Goal: Task Accomplishment & Management: Manage account settings

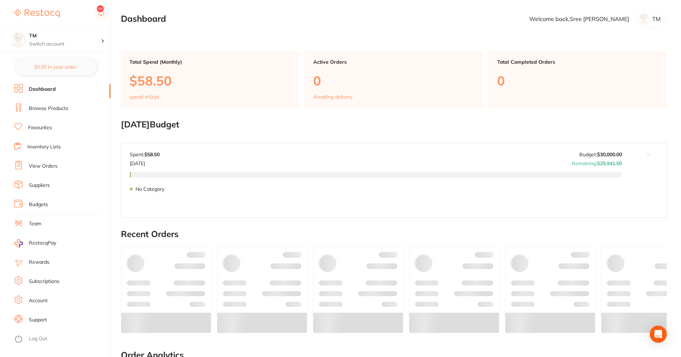
click at [43, 167] on link "View Orders" at bounding box center [43, 165] width 29 height 7
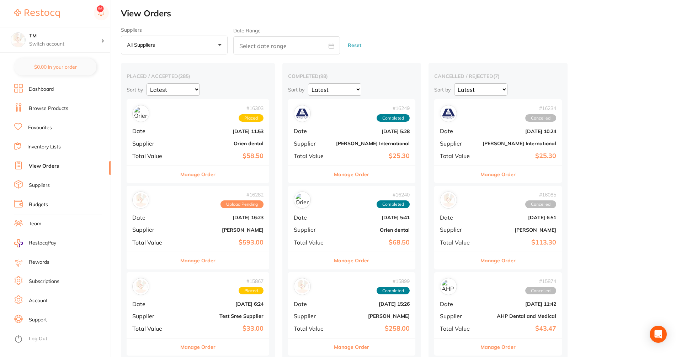
click at [334, 170] on button "Manage Order" at bounding box center [351, 174] width 35 height 17
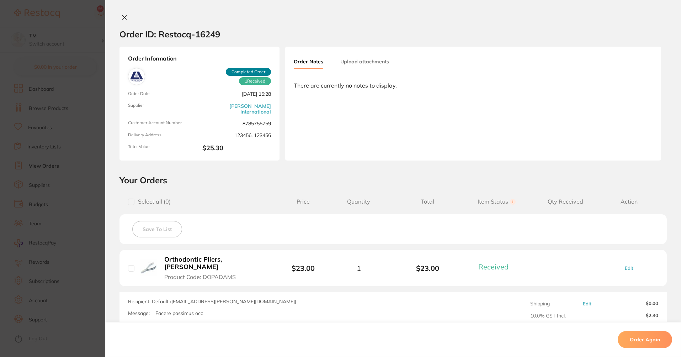
click at [122, 17] on icon at bounding box center [125, 18] width 6 height 6
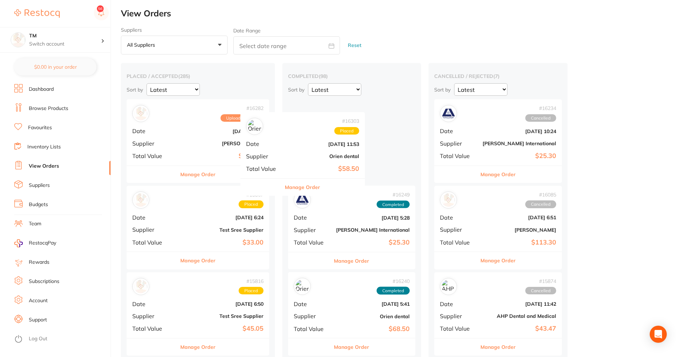
drag, startPoint x: 205, startPoint y: 137, endPoint x: 322, endPoint y: 154, distance: 118.6
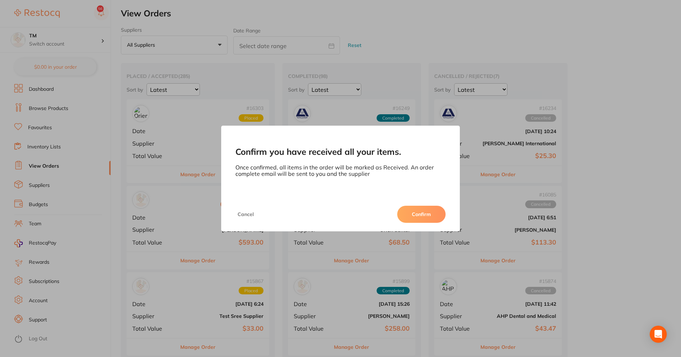
click at [245, 214] on button "Cancel" at bounding box center [245, 213] width 21 height 17
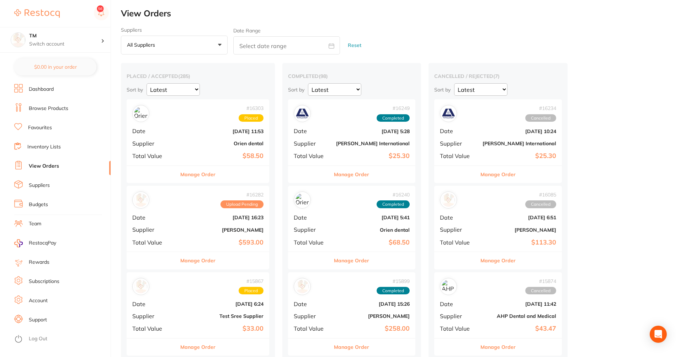
click at [322, 135] on div "# 16249 Completed Date [DATE] 5:28 Supplier [PERSON_NAME] International Total V…" at bounding box center [352, 132] width 128 height 66
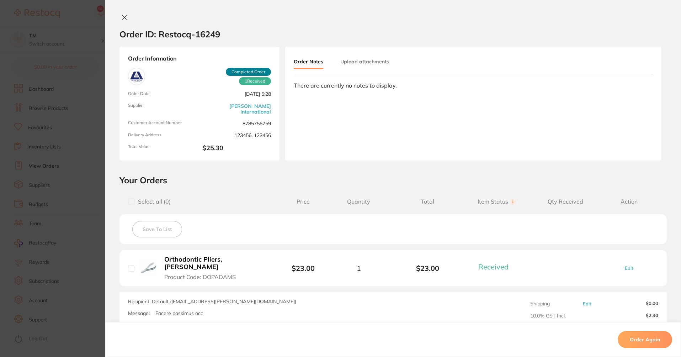
click at [314, 268] on div "$23.00" at bounding box center [303, 268] width 42 height 8
click at [310, 267] on b "$23.00" at bounding box center [303, 267] width 23 height 9
click at [625, 265] on link "Edit" at bounding box center [629, 267] width 9 height 5
click at [125, 21] on button at bounding box center [124, 17] width 10 height 7
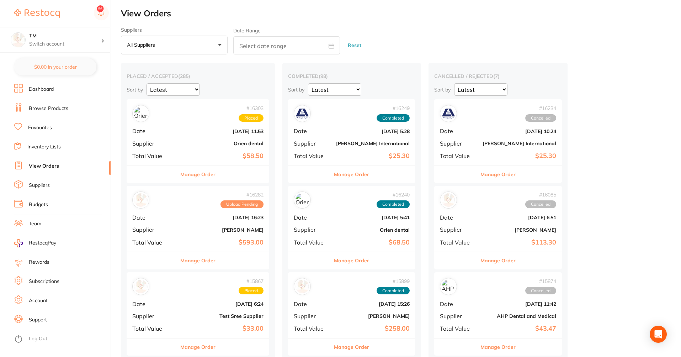
click at [123, 16] on h2 "View Orders" at bounding box center [401, 14] width 560 height 10
click at [57, 205] on li "Budgets" at bounding box center [62, 204] width 96 height 11
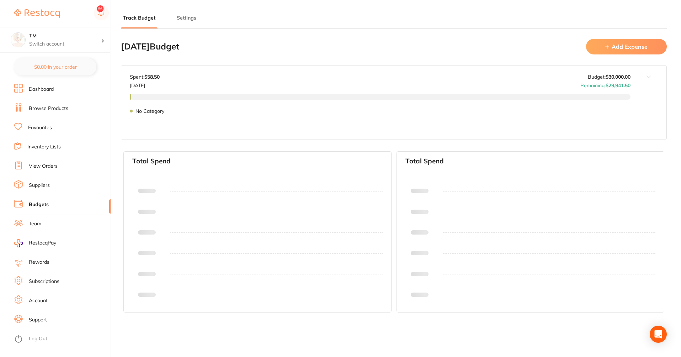
type input "10,000"
type input "30,000"
type input "0.0"
type input "30,000"
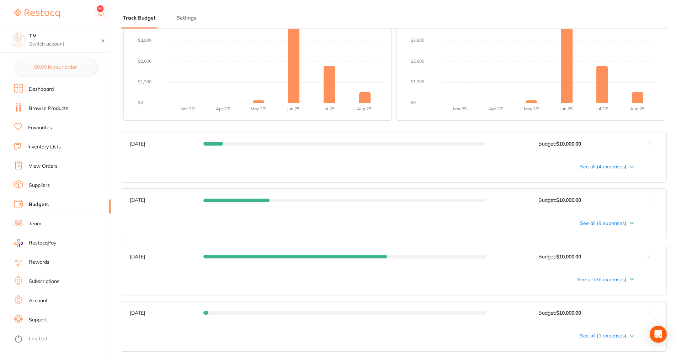
scroll to position [171, 0]
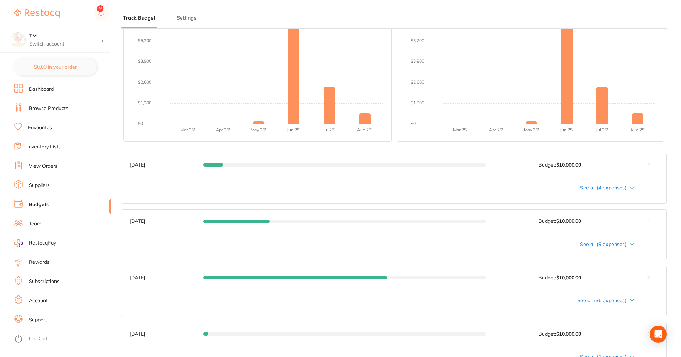
click at [588, 190] on div "See all (4 expenses)" at bounding box center [382, 188] width 504 height 6
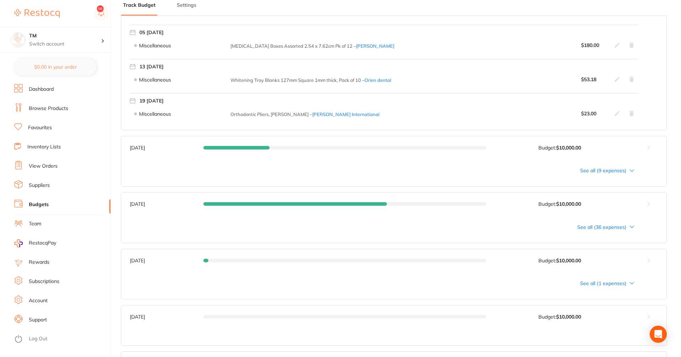
scroll to position [384, 0]
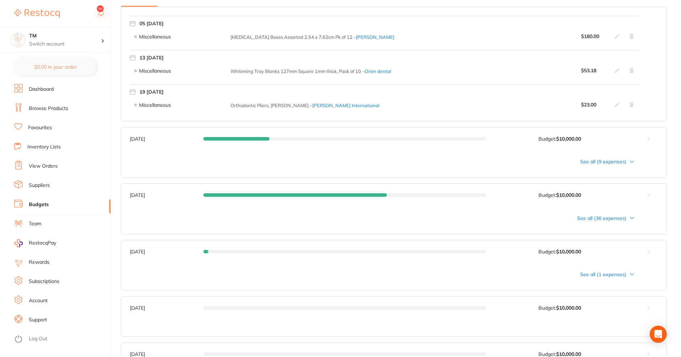
click at [587, 164] on div "See all (9 expenses)" at bounding box center [382, 162] width 504 height 6
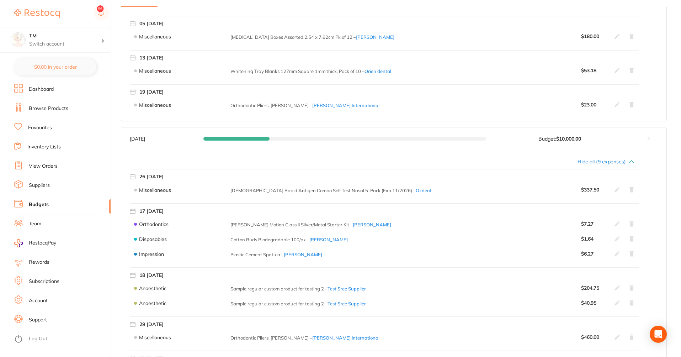
click at [617, 221] on icon at bounding box center [617, 224] width 6 height 6
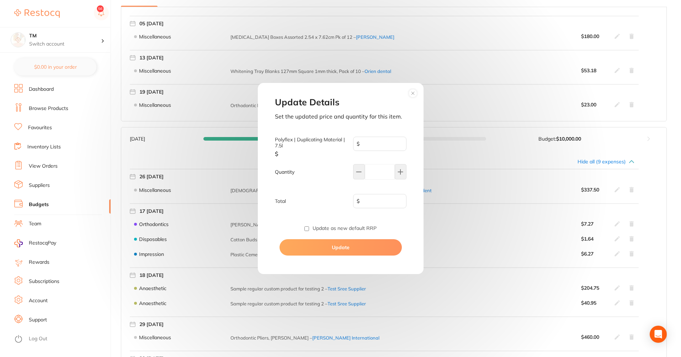
type input "7.27"
type input "1"
type input "7.27"
click at [308, 228] on input "checkbox" at bounding box center [306, 228] width 5 height 5
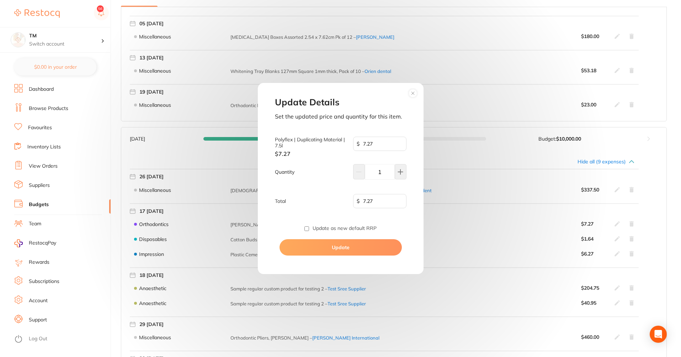
click at [308, 228] on input "checkbox" at bounding box center [306, 228] width 5 height 5
checkbox input "true"
type input "8.27"
click at [402, 143] on input "8.27" at bounding box center [379, 144] width 53 height 14
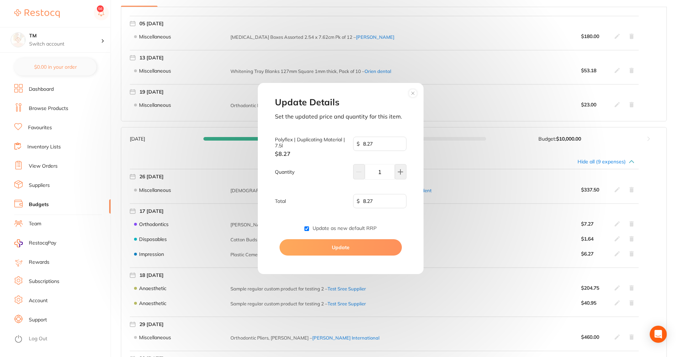
type input "7.27"
click at [402, 146] on input "7.27" at bounding box center [379, 144] width 53 height 14
drag, startPoint x: 381, startPoint y: 144, endPoint x: 347, endPoint y: 142, distance: 34.5
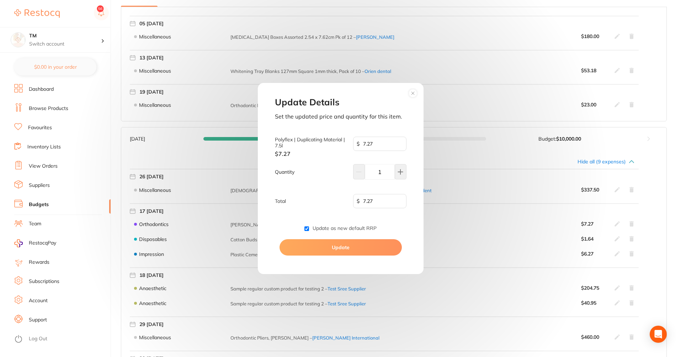
click at [347, 142] on div "Polyflex | Duplicating Material | 7.5l $ 7.27 $ 7.27" at bounding box center [341, 147] width 132 height 20
type input "5"
type input "5.00"
type input "5"
click at [344, 242] on button "Update" at bounding box center [340, 247] width 122 height 16
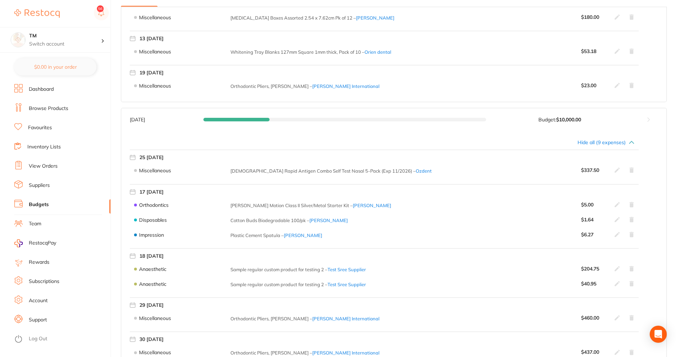
click at [615, 205] on icon at bounding box center [616, 204] width 5 height 5
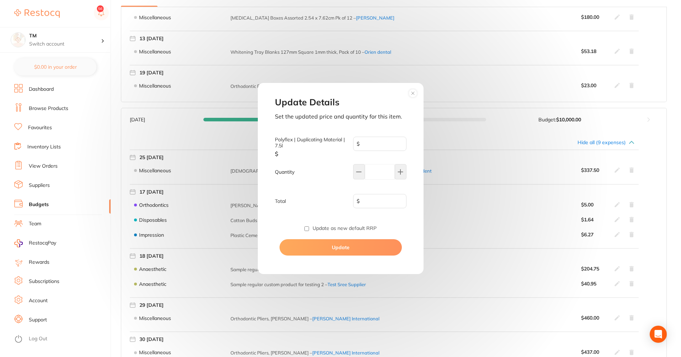
type input "5.0"
type input "1"
type input "5.00"
click at [410, 94] on circle at bounding box center [412, 93] width 8 height 8
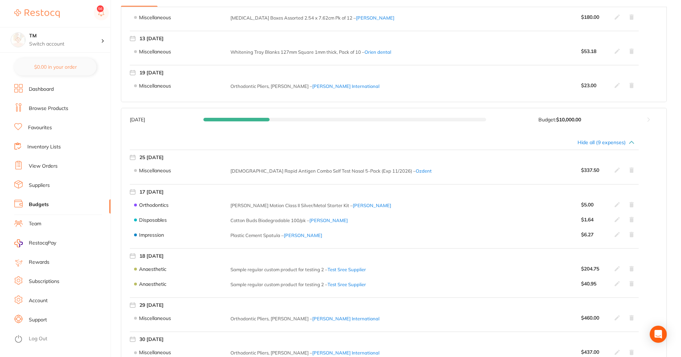
click at [615, 206] on icon at bounding box center [616, 204] width 5 height 5
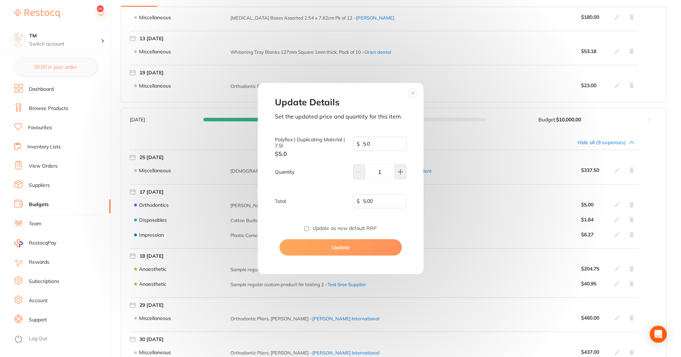
type input "5.0"
click at [408, 91] on icon at bounding box center [412, 92] width 11 height 11
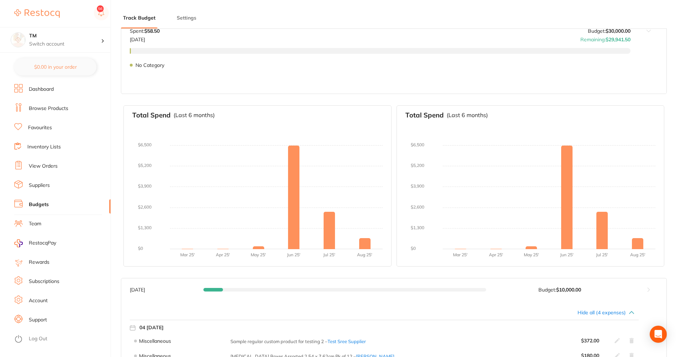
scroll to position [43, 0]
